Goal: Task Accomplishment & Management: Manage account settings

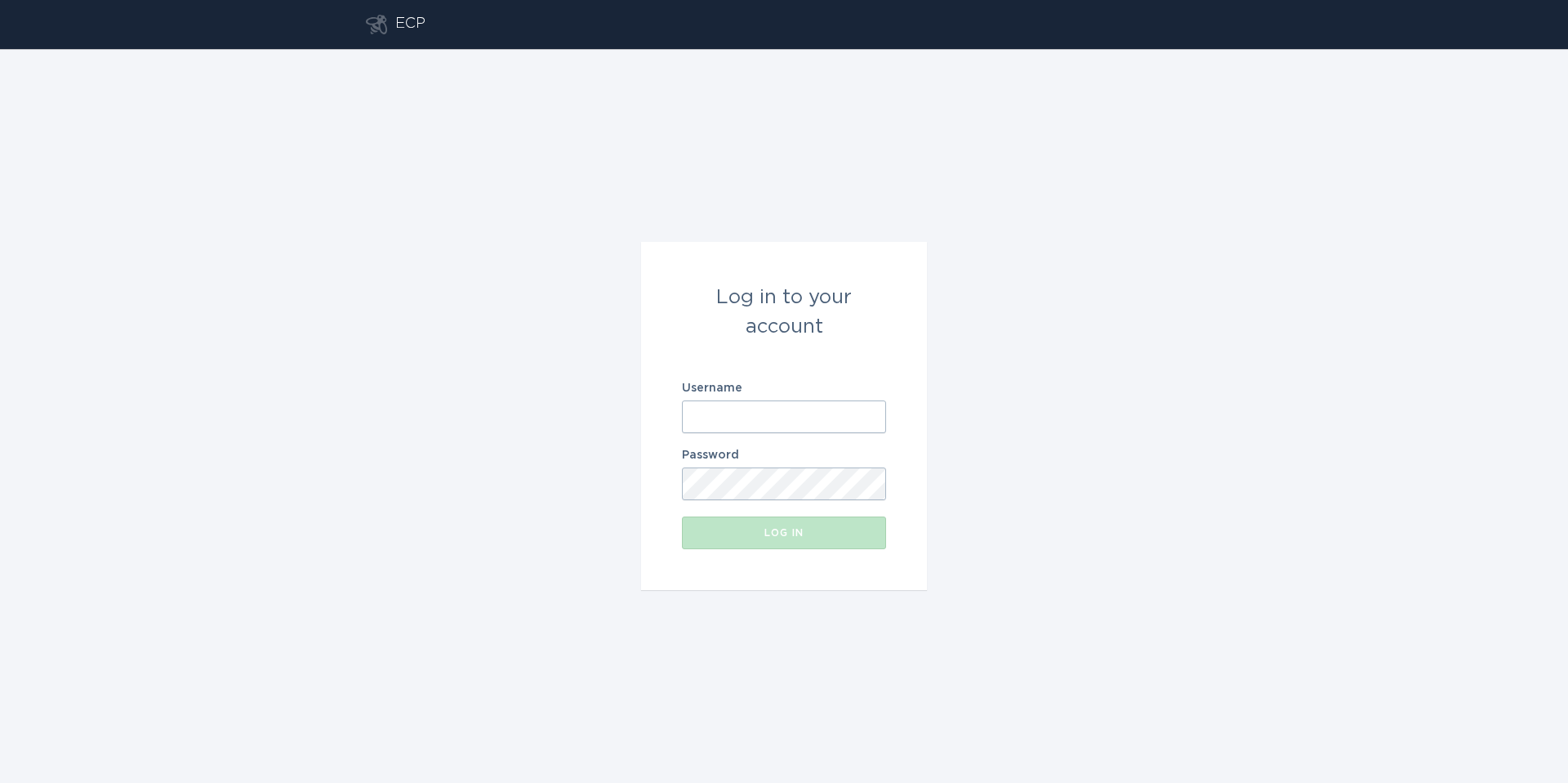
drag, startPoint x: 773, startPoint y: 449, endPoint x: 778, endPoint y: 427, distance: 22.6
click at [773, 447] on form "Log in to your account Username Password Log in" at bounding box center [784, 416] width 286 height 348
click at [780, 420] on input "Username" at bounding box center [784, 416] width 204 height 33
type input "[EMAIL_ADDRESS][US_STATE][DOMAIN_NAME]"
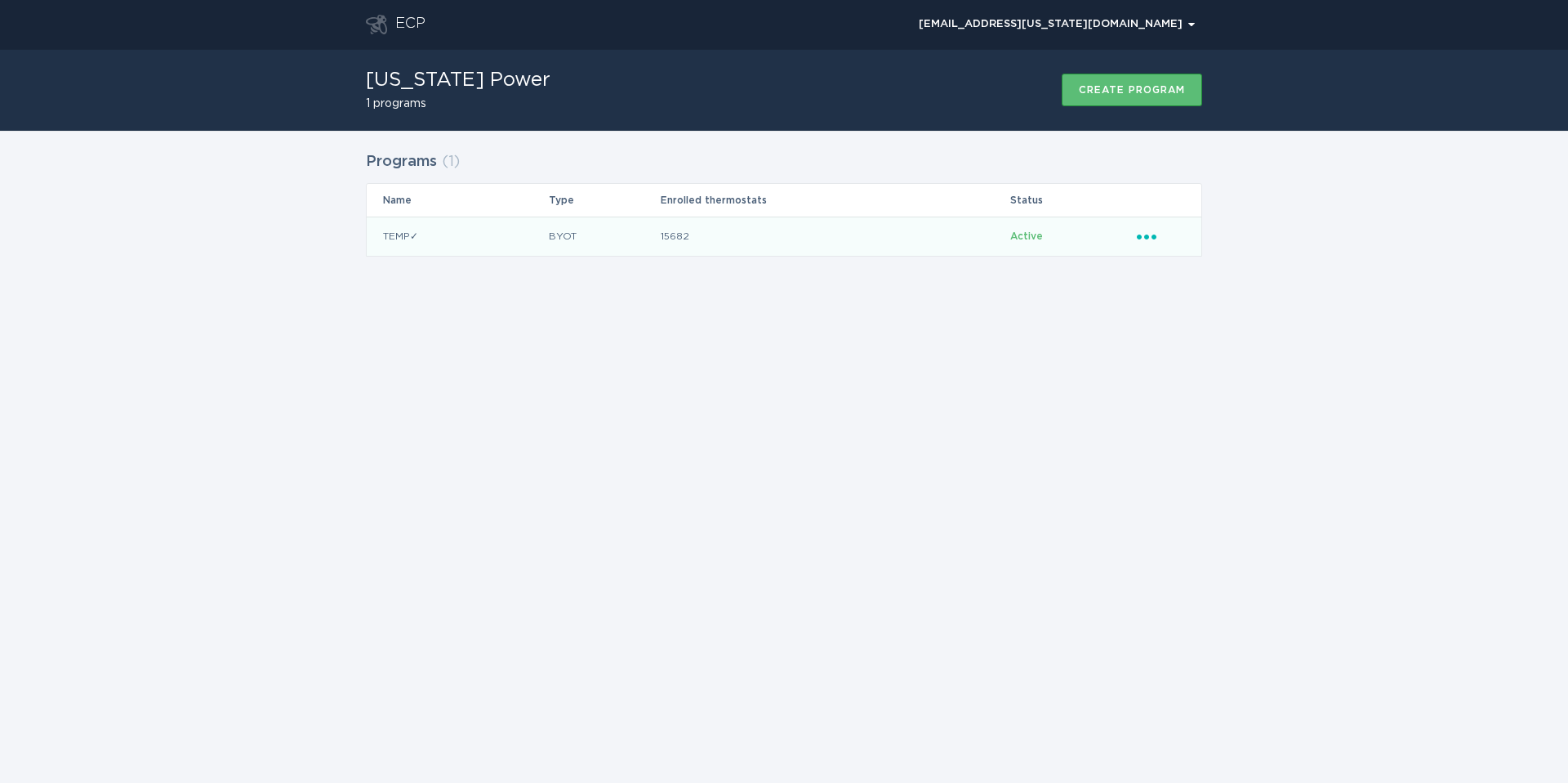
click at [1148, 237] on icon "Ellipsis" at bounding box center [1147, 234] width 23 height 14
click at [1200, 298] on div "Remove thermostat" at bounding box center [1222, 302] width 169 height 37
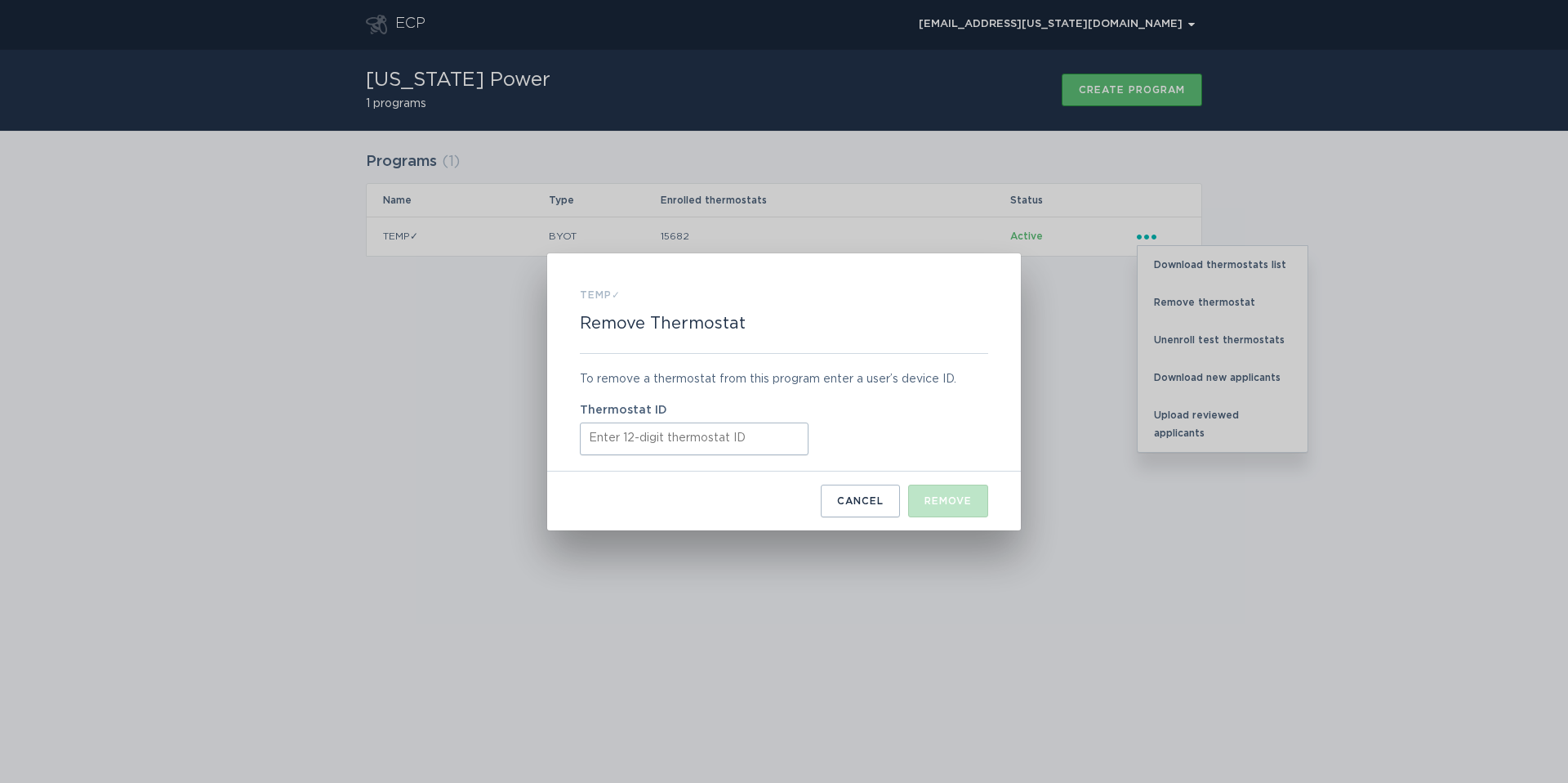
click at [717, 444] on input "Thermostat ID" at bounding box center [694, 439] width 229 height 33
paste input "416477816256"
click at [953, 503] on div "Remove" at bounding box center [947, 501] width 47 height 10
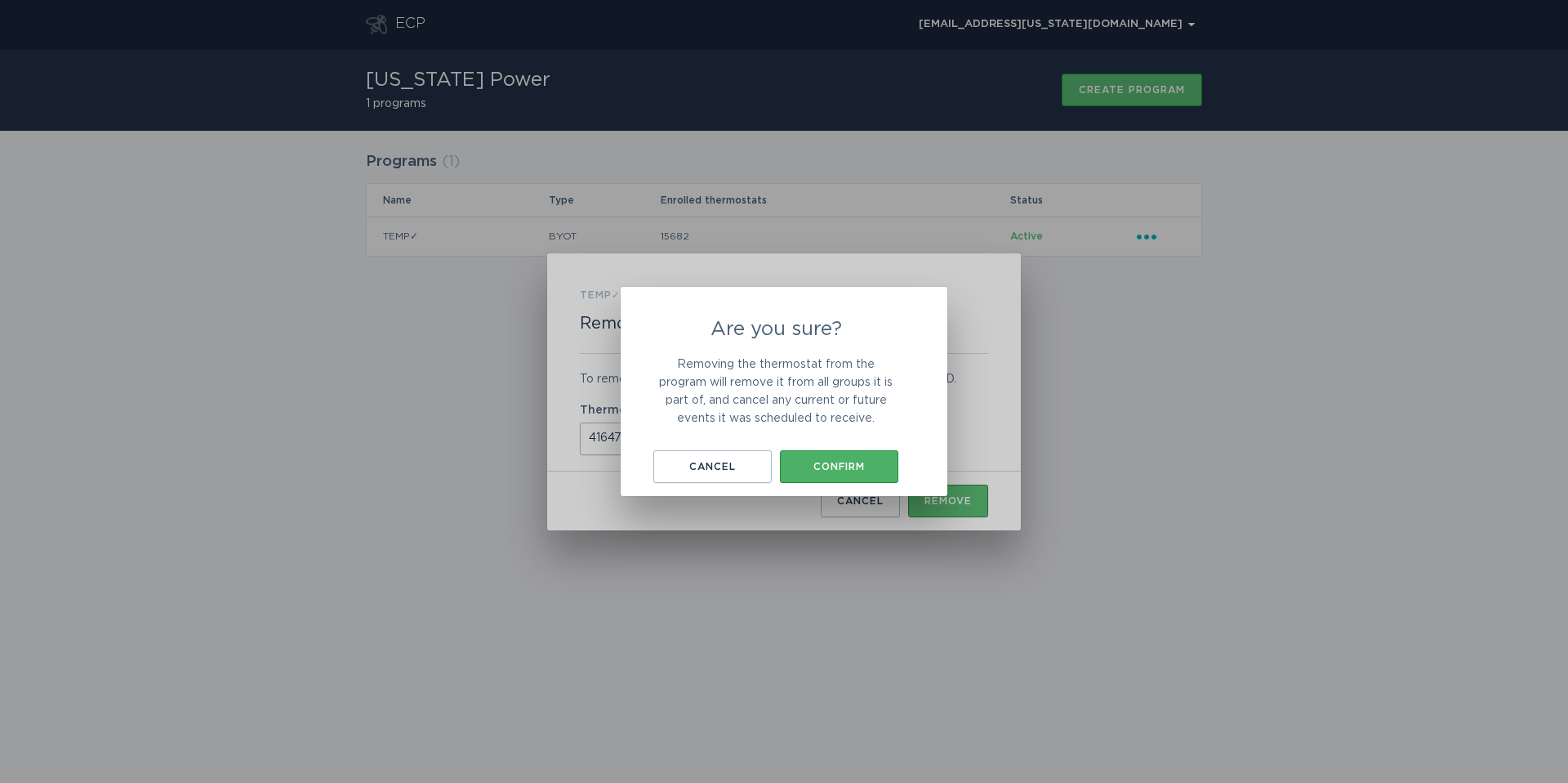
click at [870, 452] on button "Confirm" at bounding box center [838, 466] width 118 height 33
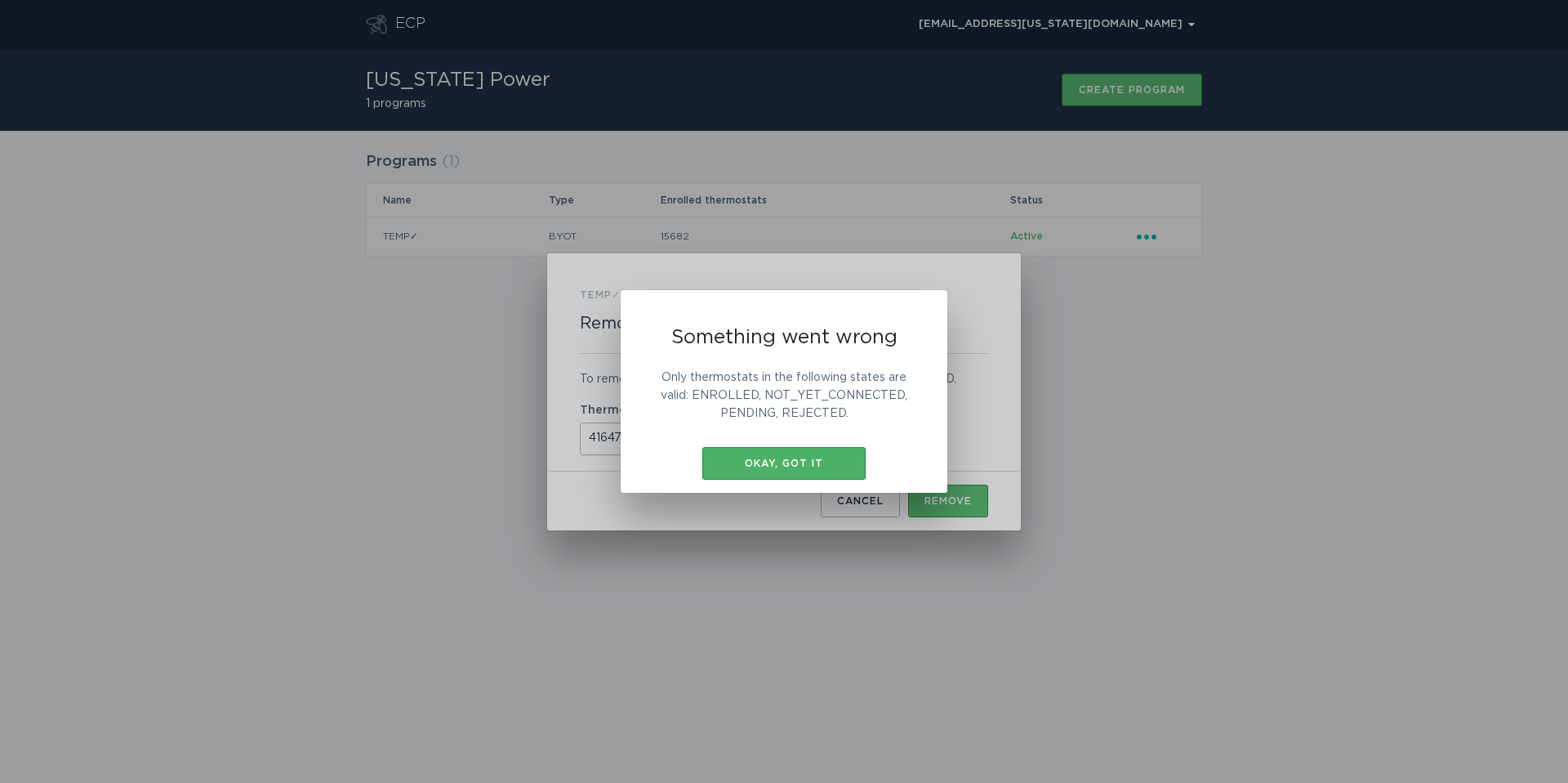
click at [783, 463] on div "Okay, got it" at bounding box center [784, 463] width 147 height 10
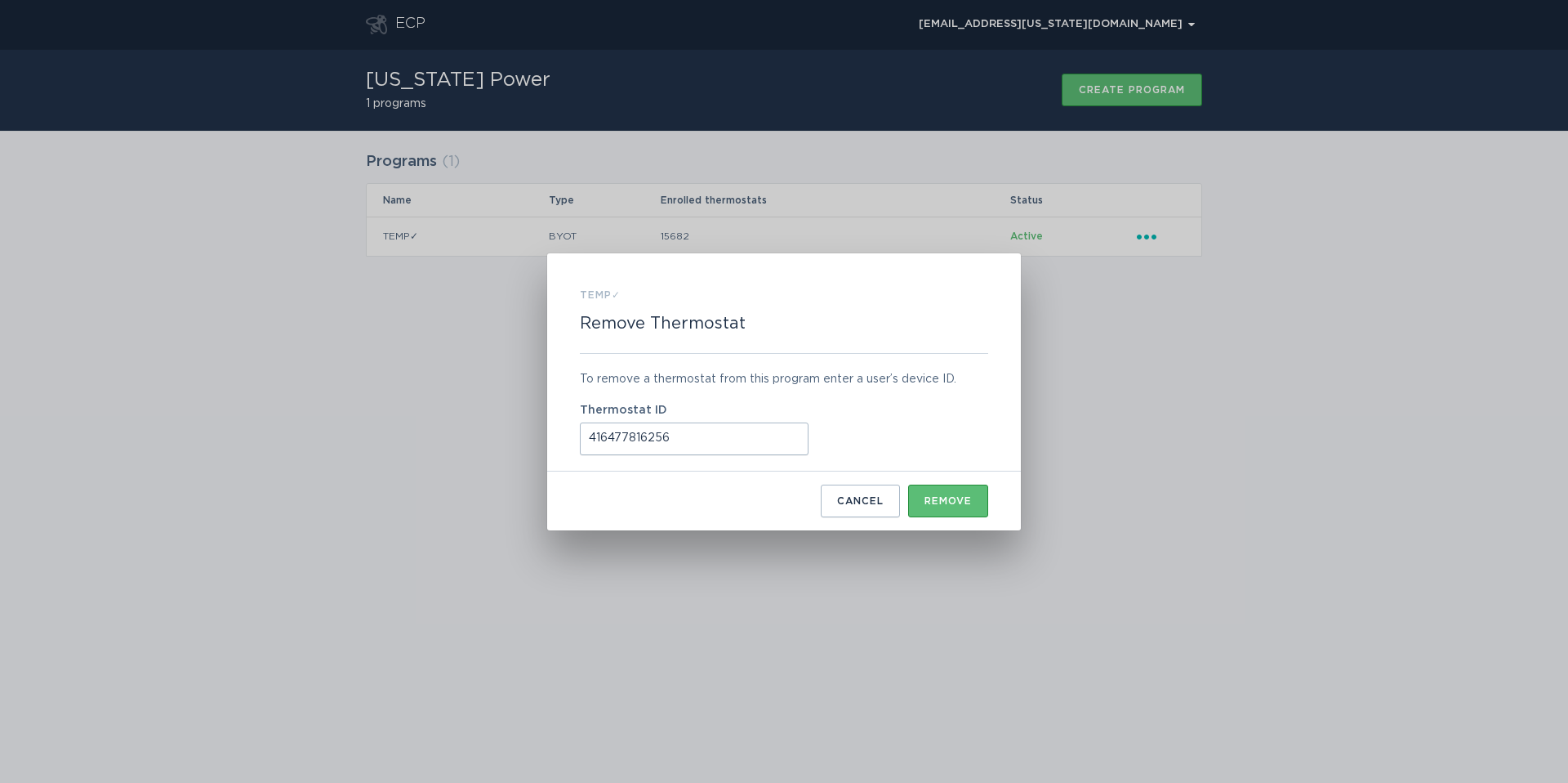
click at [669, 434] on input "416477816256" at bounding box center [694, 439] width 229 height 33
click at [668, 434] on input "416477816256" at bounding box center [694, 439] width 229 height 33
paste input "14627344"
type input "416414627344"
click at [952, 493] on button "Remove" at bounding box center [948, 500] width 80 height 33
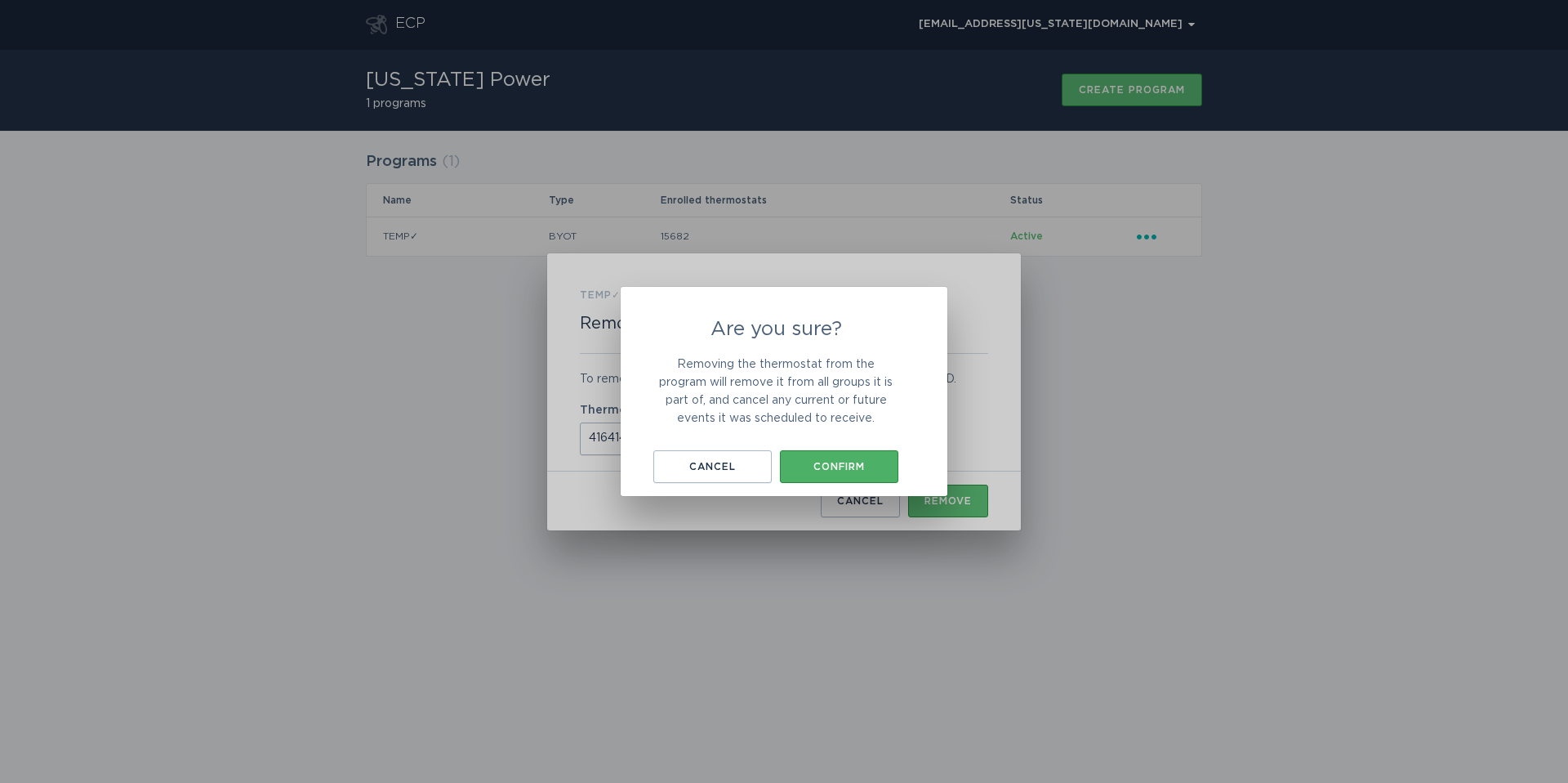
click at [864, 453] on button "Confirm" at bounding box center [838, 466] width 118 height 33
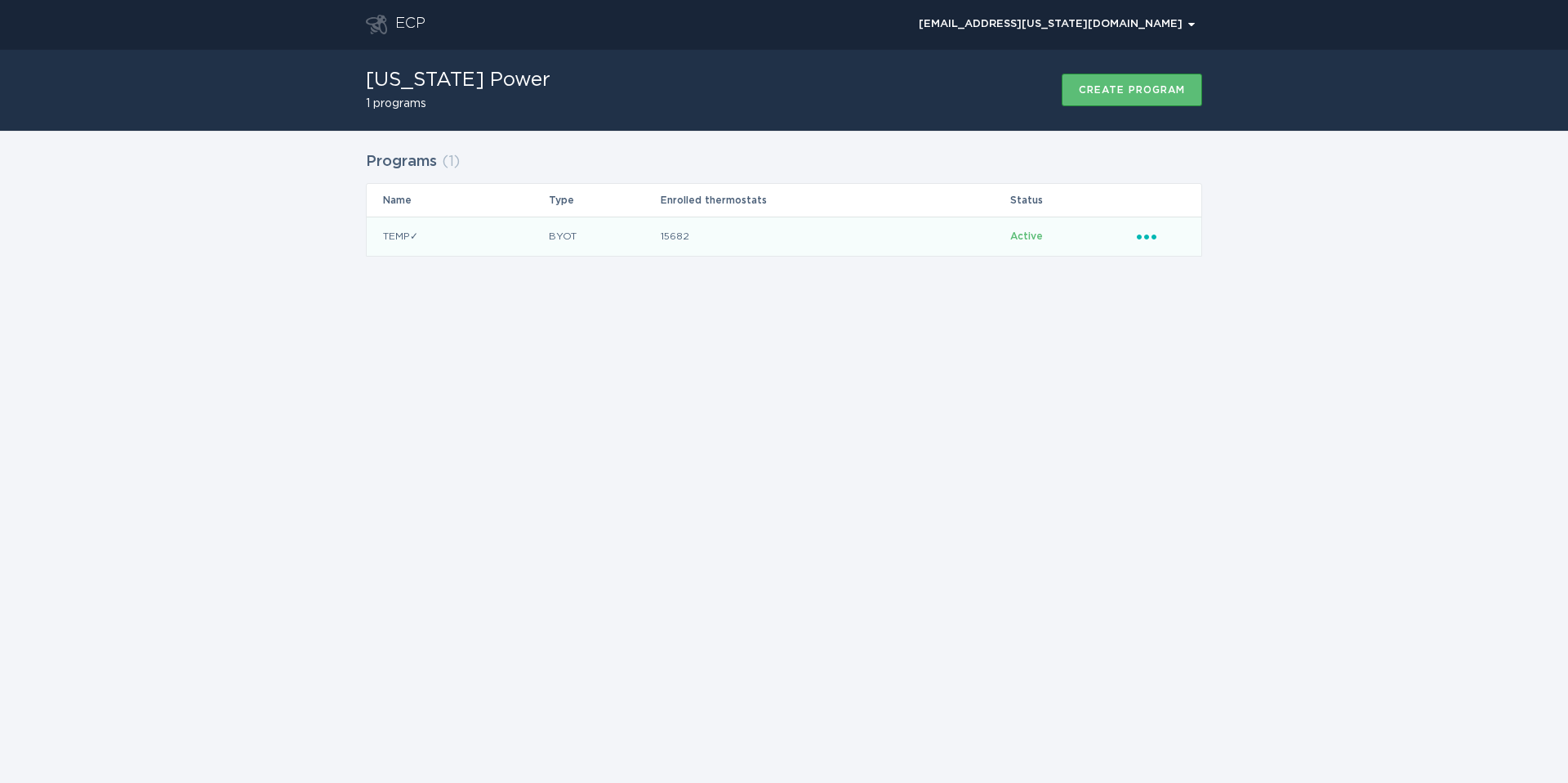
click at [1143, 236] on icon "Ellipsis" at bounding box center [1147, 234] width 23 height 14
click at [1182, 290] on div "Remove thermostat" at bounding box center [1222, 302] width 169 height 37
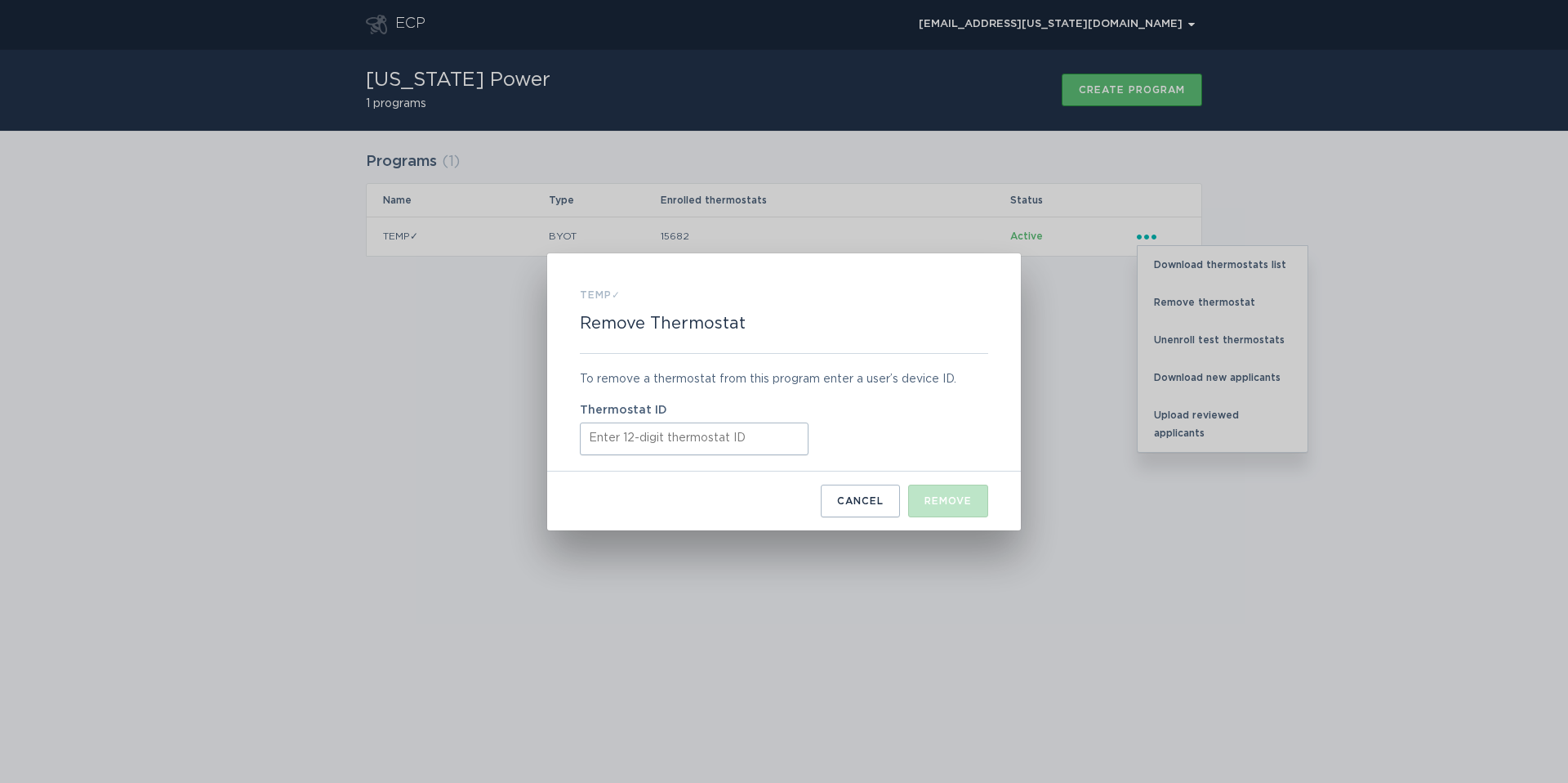
click at [706, 437] on input "Thermostat ID" at bounding box center [694, 439] width 229 height 33
paste input "416469990918"
type input "416469990918"
click at [923, 493] on button "Remove" at bounding box center [948, 500] width 80 height 33
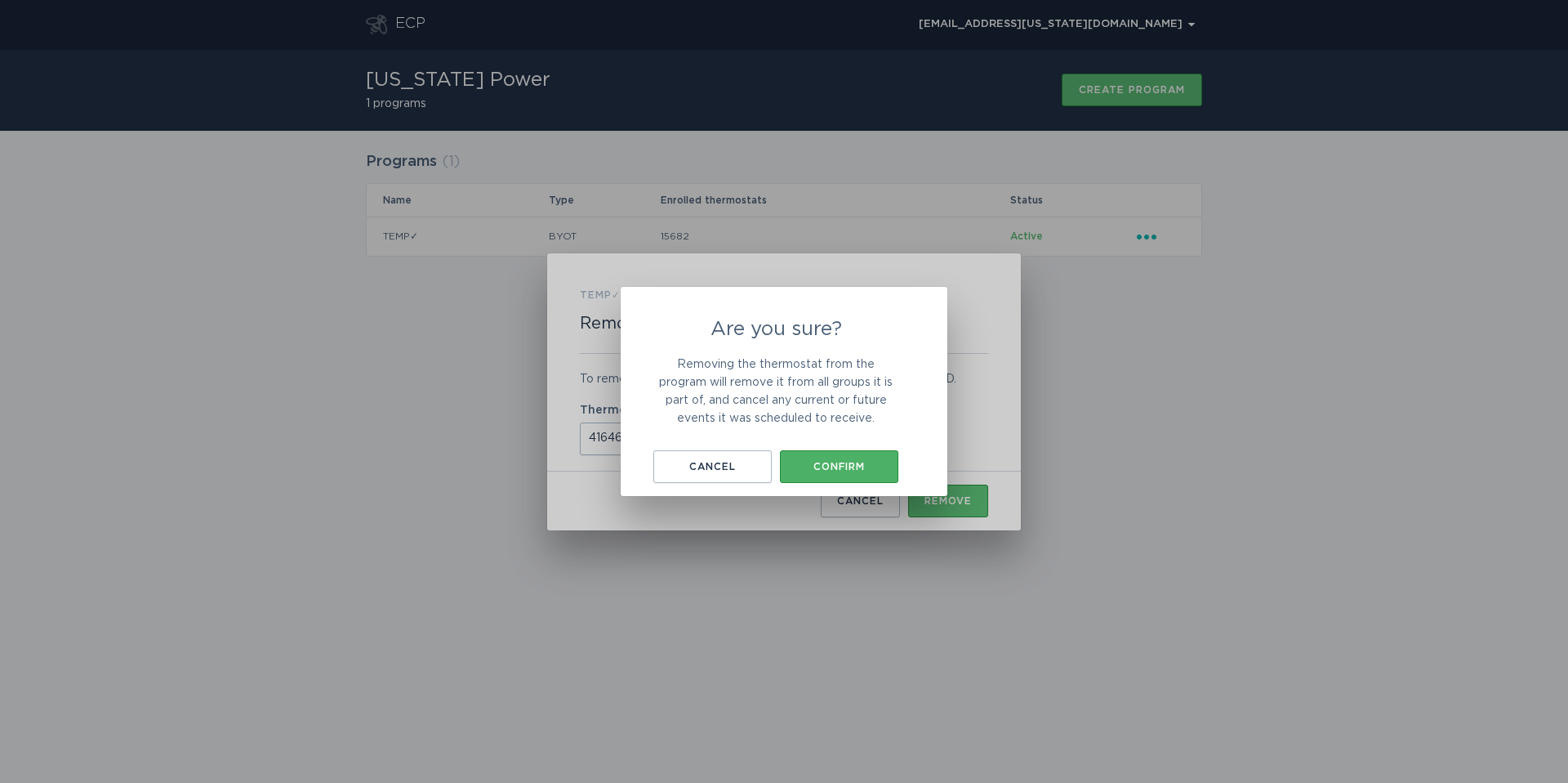
click at [842, 456] on button "Confirm" at bounding box center [838, 466] width 118 height 33
